Goal: Task Accomplishment & Management: Complete application form

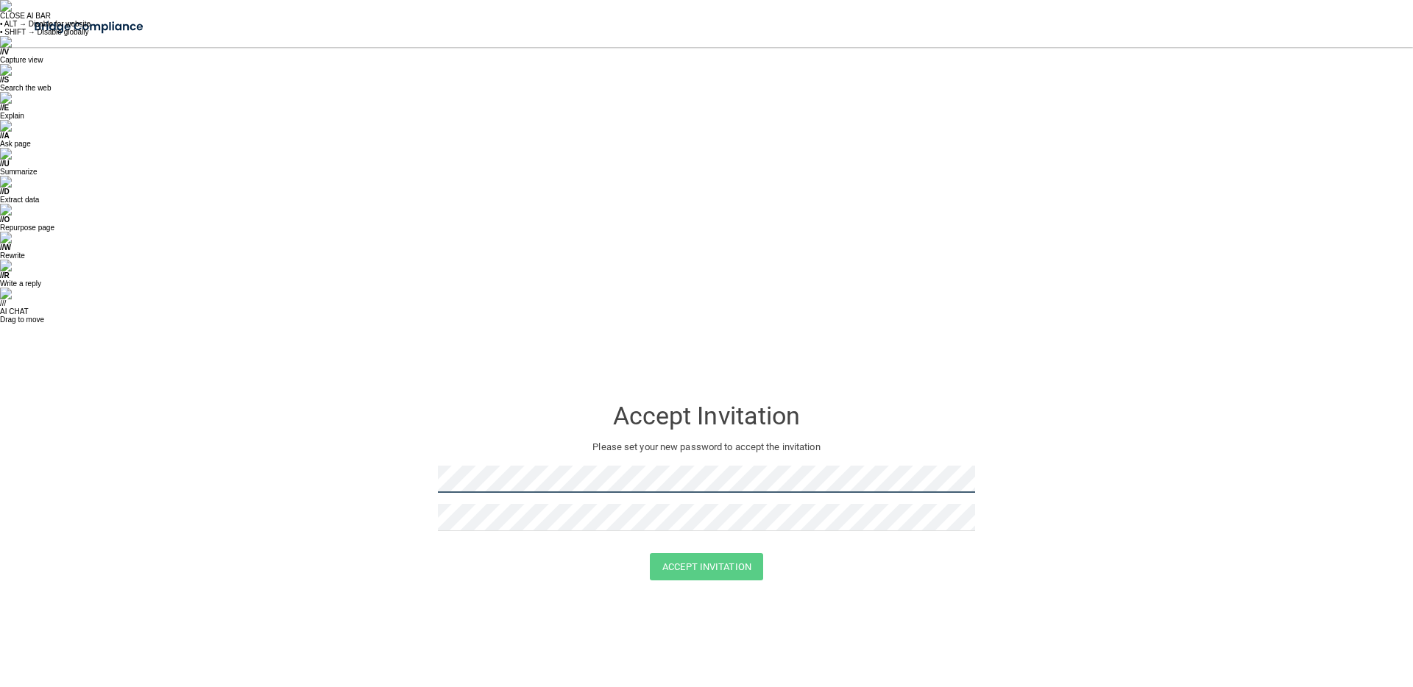
click at [383, 386] on form "Accept Invitation Please set your new password to accept the invitation Accept …" at bounding box center [706, 492] width 1354 height 213
click at [385, 386] on form "Accept Invitation Please set your new password to accept the invitation Accept …" at bounding box center [706, 492] width 1354 height 213
click at [689, 553] on button "Accept Invitation" at bounding box center [706, 566] width 113 height 27
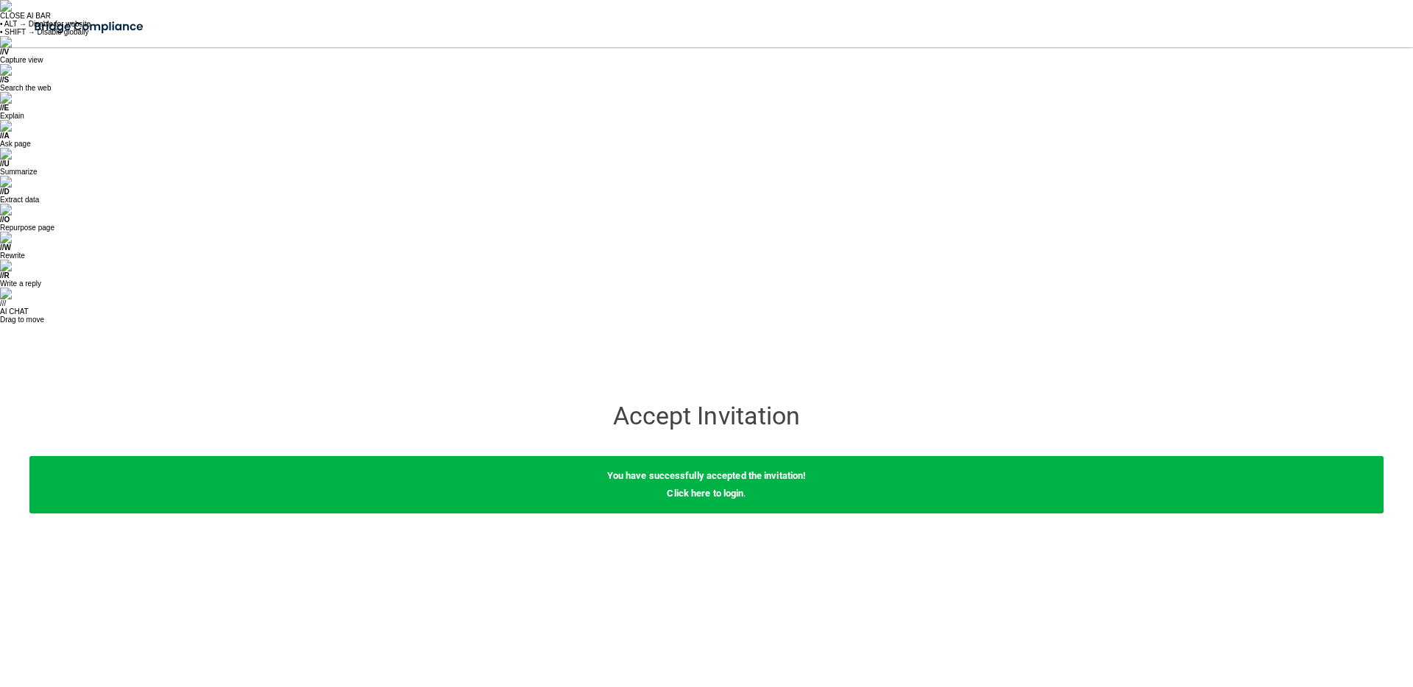
drag, startPoint x: 641, startPoint y: 124, endPoint x: 590, endPoint y: 114, distance: 51.8
click at [639, 386] on form "Accept Invitation Please set your new password to accept the invitation Accept …" at bounding box center [706, 458] width 1354 height 145
click at [712, 488] on link "Click here to login" at bounding box center [705, 493] width 77 height 11
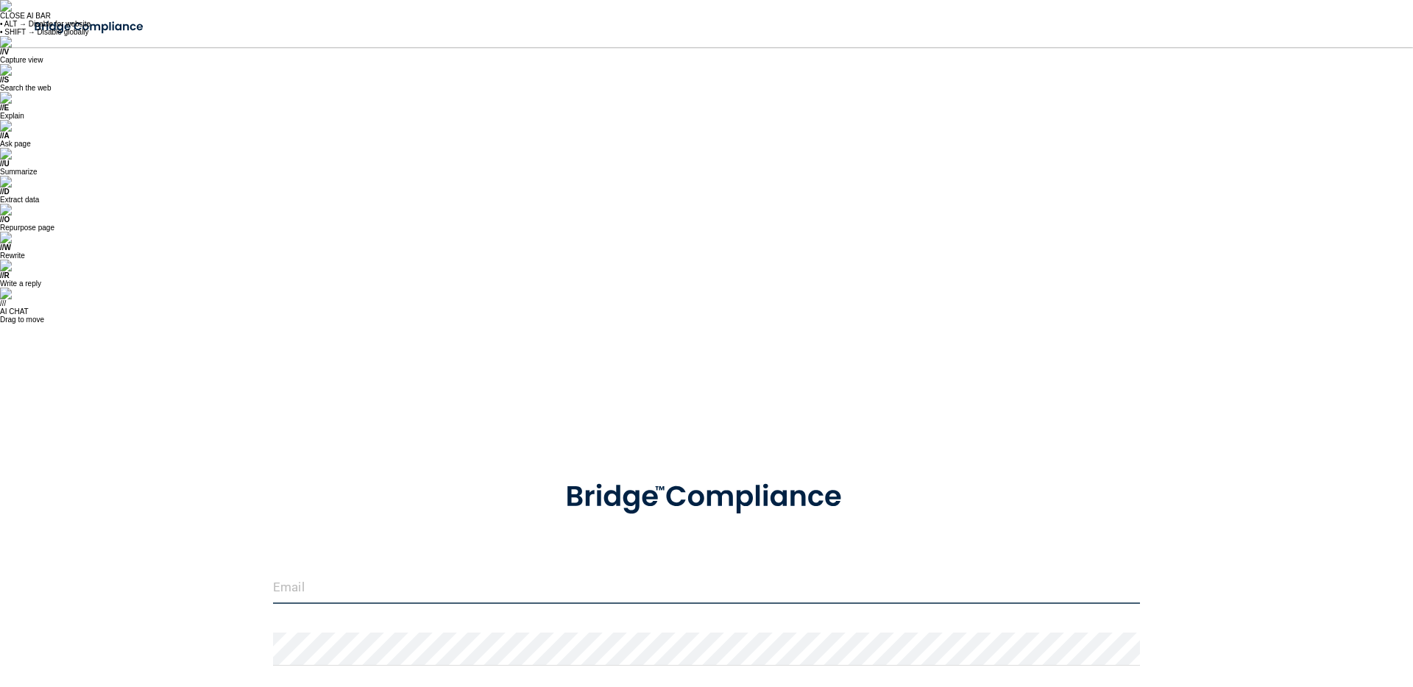
click at [438, 571] on input "email" at bounding box center [706, 587] width 867 height 33
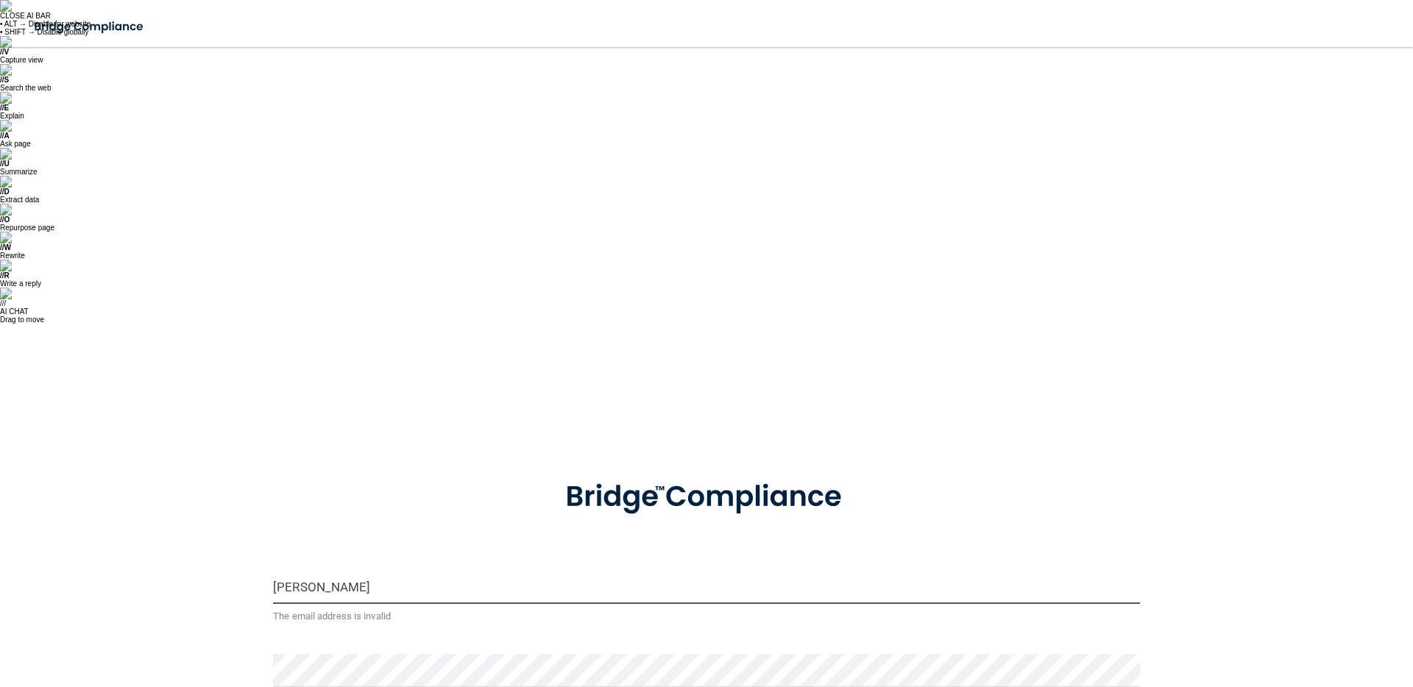
type input "[EMAIL_ADDRESS][DOMAIN_NAME]"
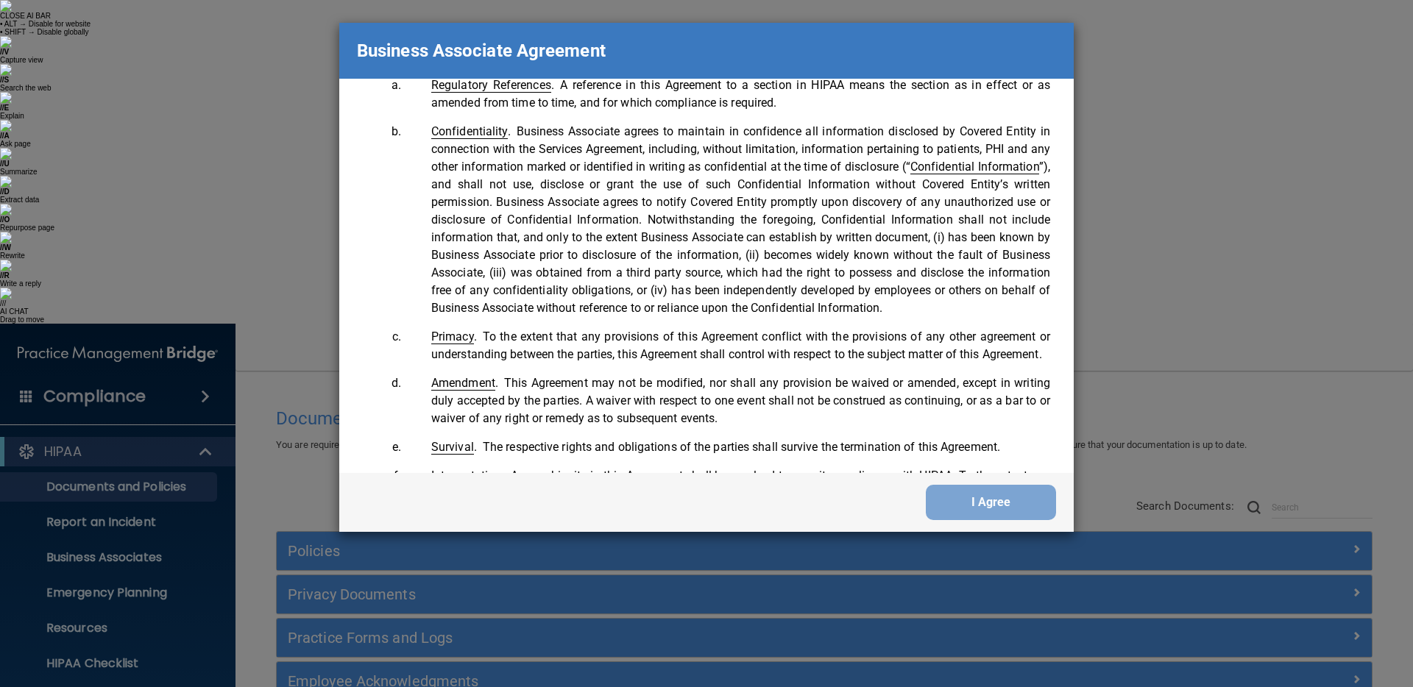
scroll to position [3001, 0]
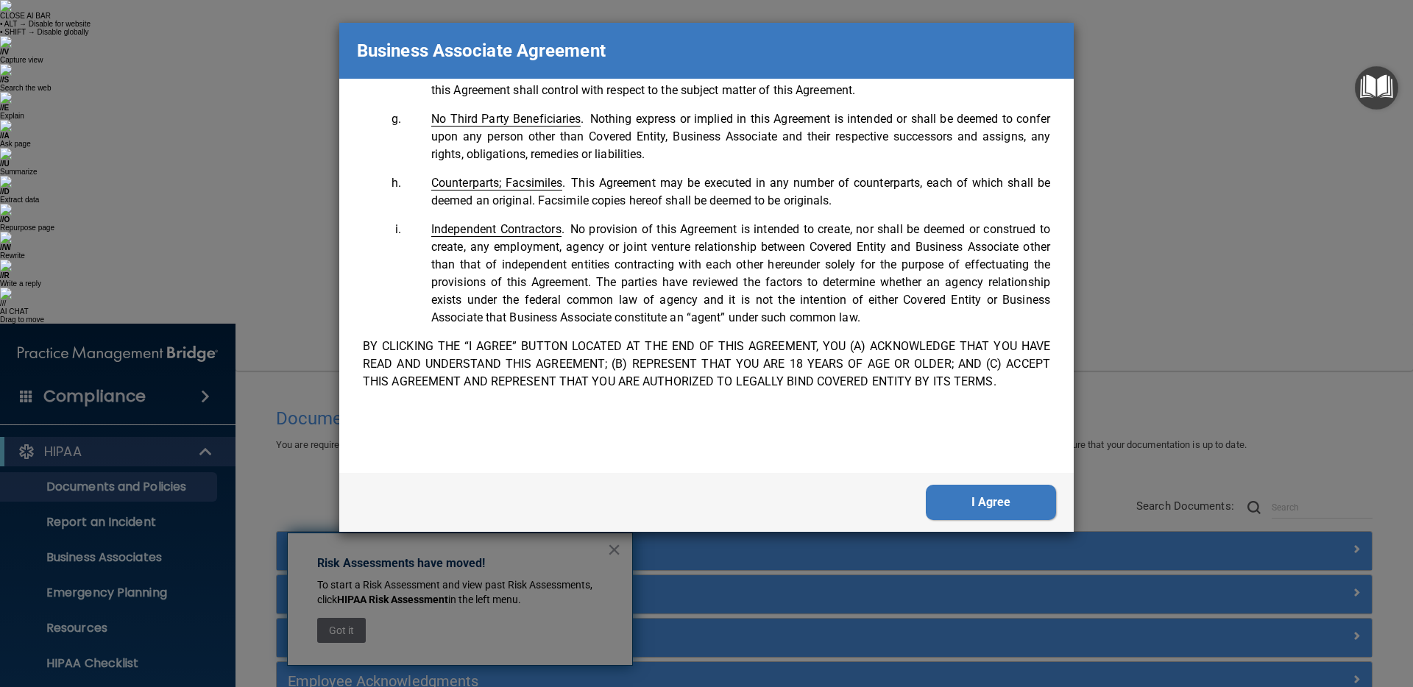
click at [969, 498] on button "I Agree" at bounding box center [991, 502] width 130 height 35
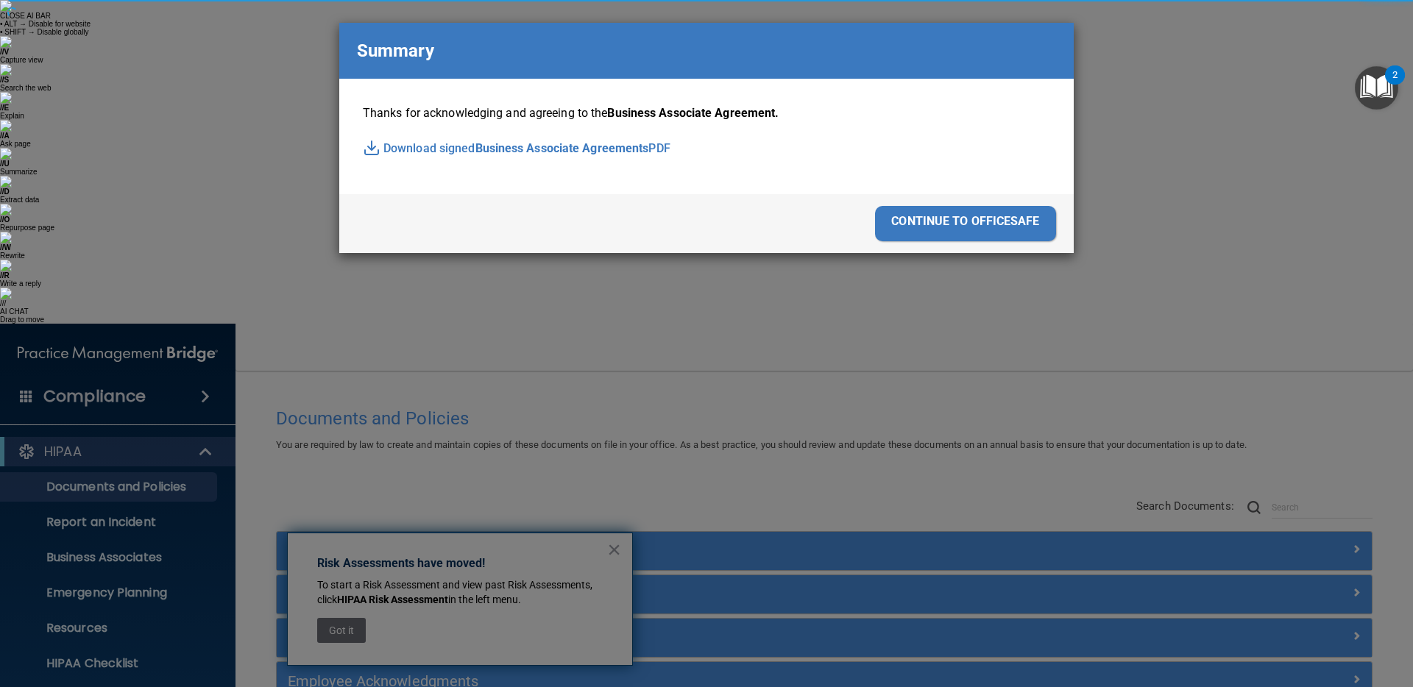
click at [998, 502] on div "Business Associate Agreement Please sign this updated Business Associate Agreem…" at bounding box center [706, 343] width 1413 height 687
click at [969, 229] on div "continue to officesafe" at bounding box center [965, 223] width 181 height 35
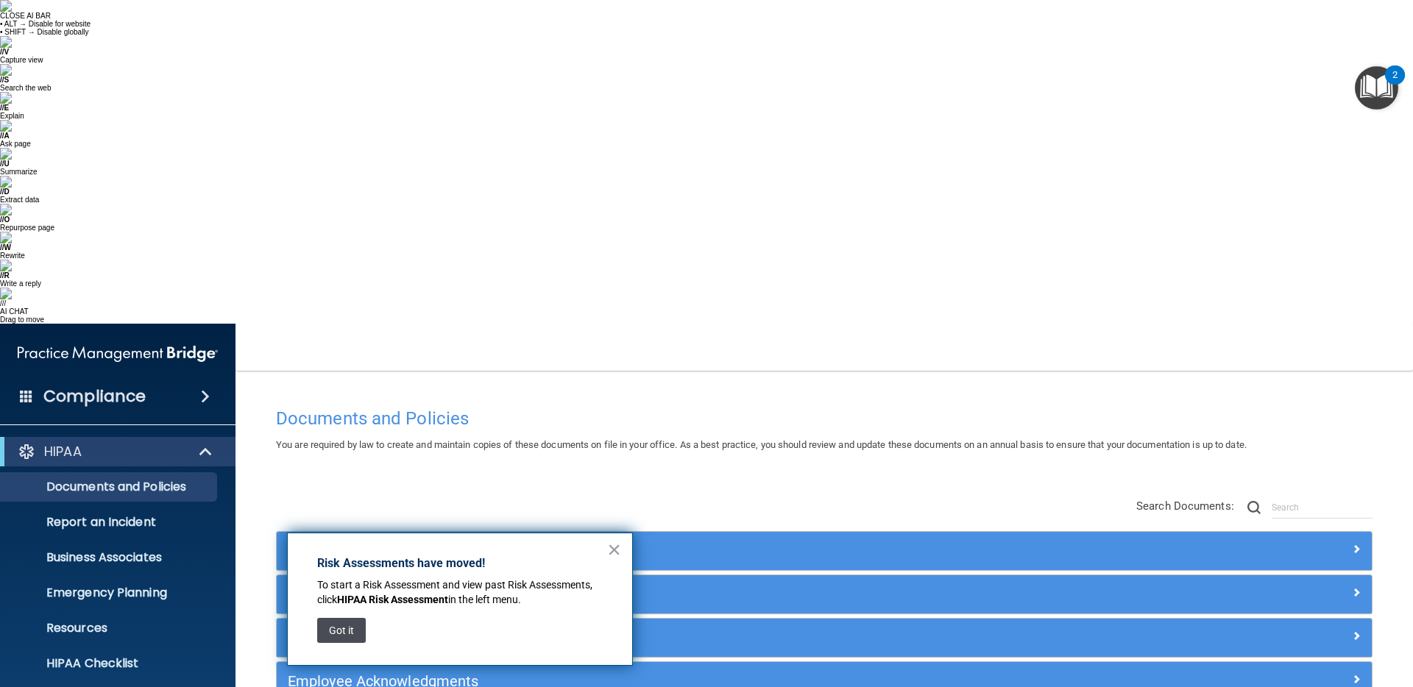
click at [359, 627] on button "Got it" at bounding box center [341, 630] width 49 height 25
